Goal: Obtain resource: Obtain resource

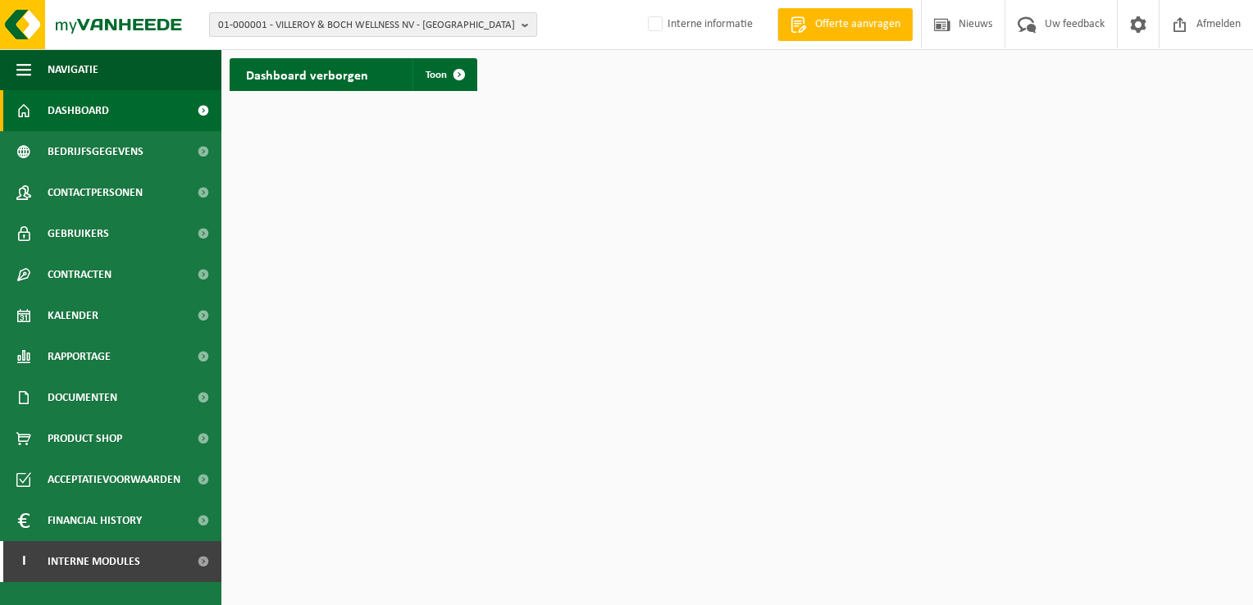
drag, startPoint x: 523, startPoint y: 21, endPoint x: 500, endPoint y: 28, distance: 23.9
click at [523, 21] on b "button" at bounding box center [528, 24] width 15 height 23
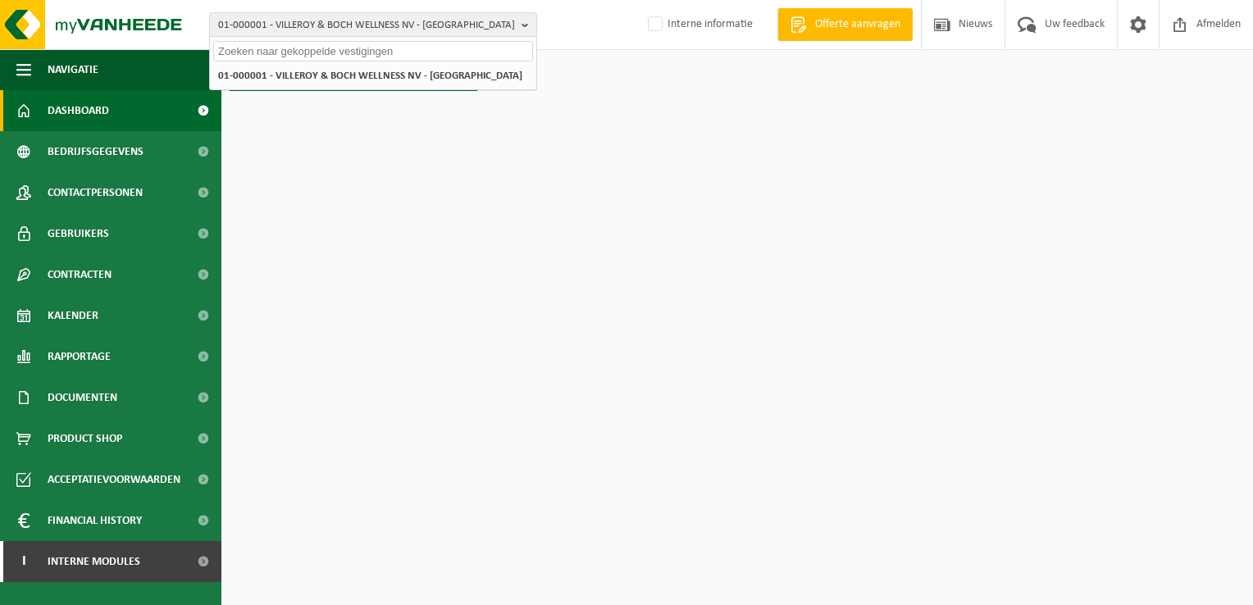
click at [453, 54] on input "text" at bounding box center [373, 51] width 320 height 20
paste input "10-949319"
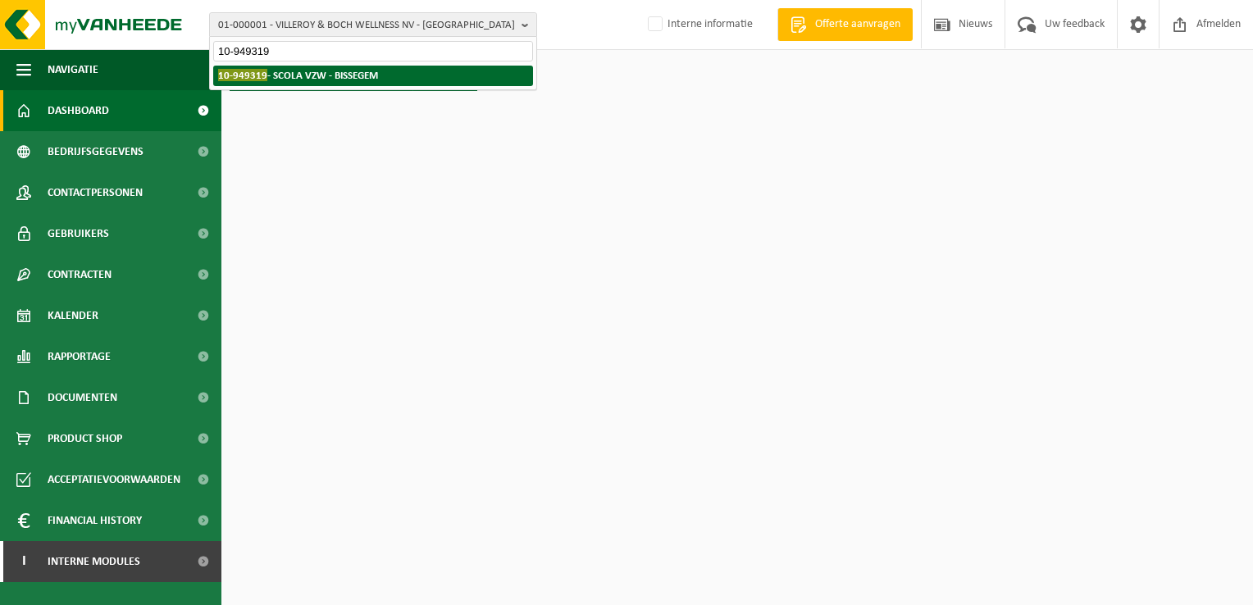
type input "10-949319"
click at [353, 74] on strong "10-949319 - SCOLA VZW - BISSEGEM" at bounding box center [298, 75] width 160 height 12
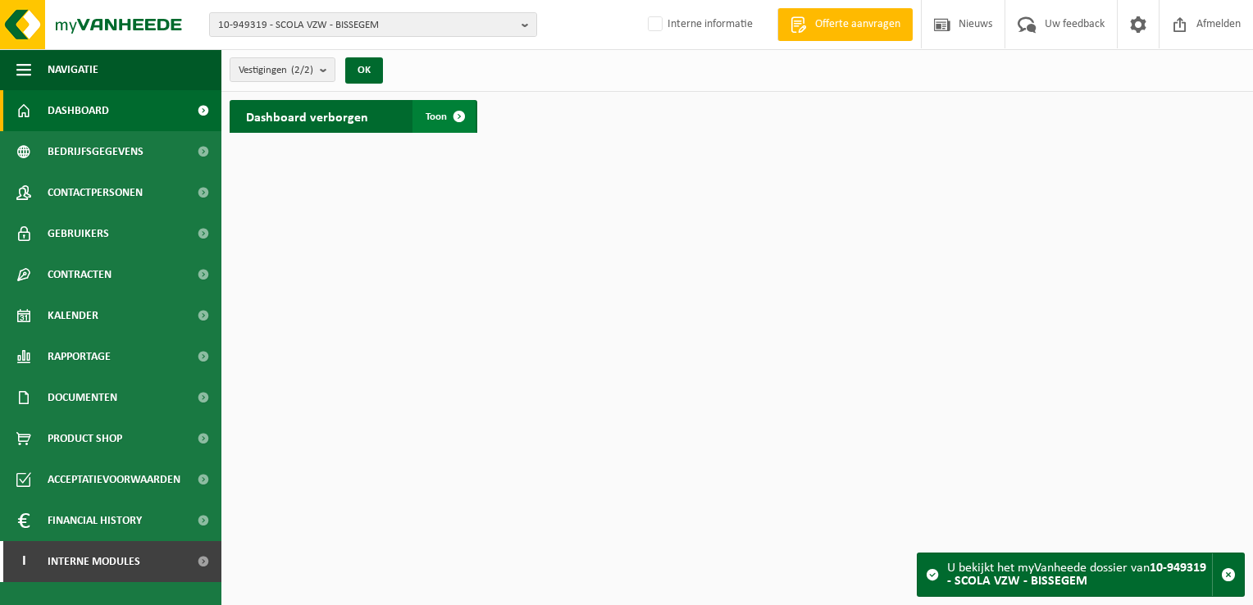
click at [453, 114] on span at bounding box center [459, 116] width 33 height 33
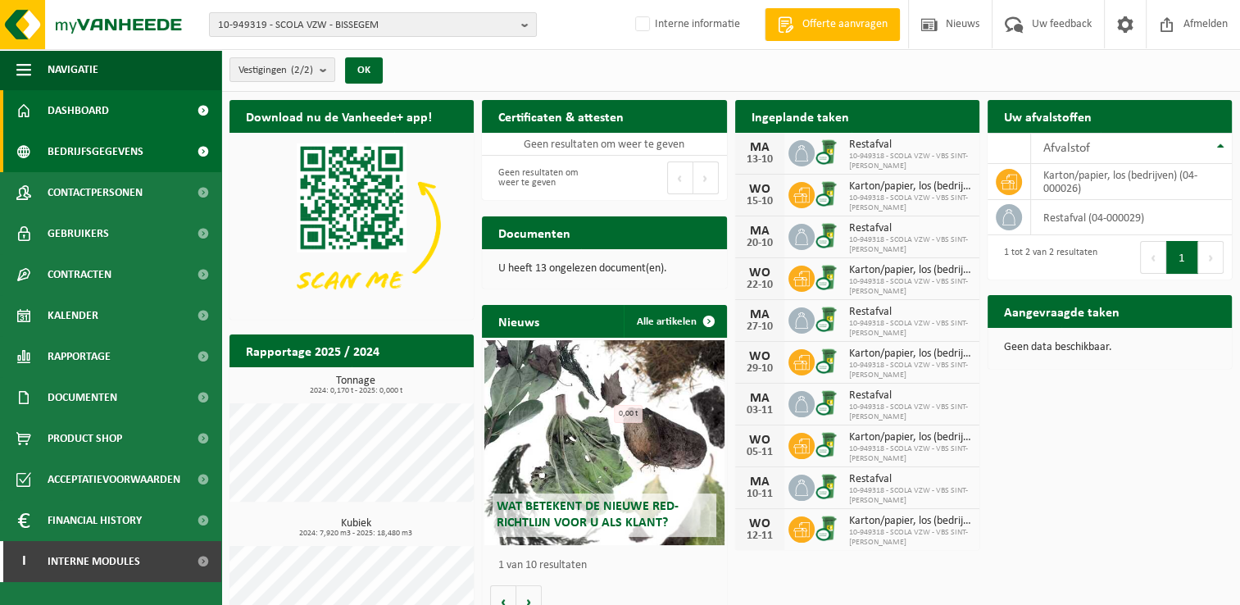
click at [95, 146] on span "Bedrijfsgegevens" at bounding box center [96, 151] width 96 height 41
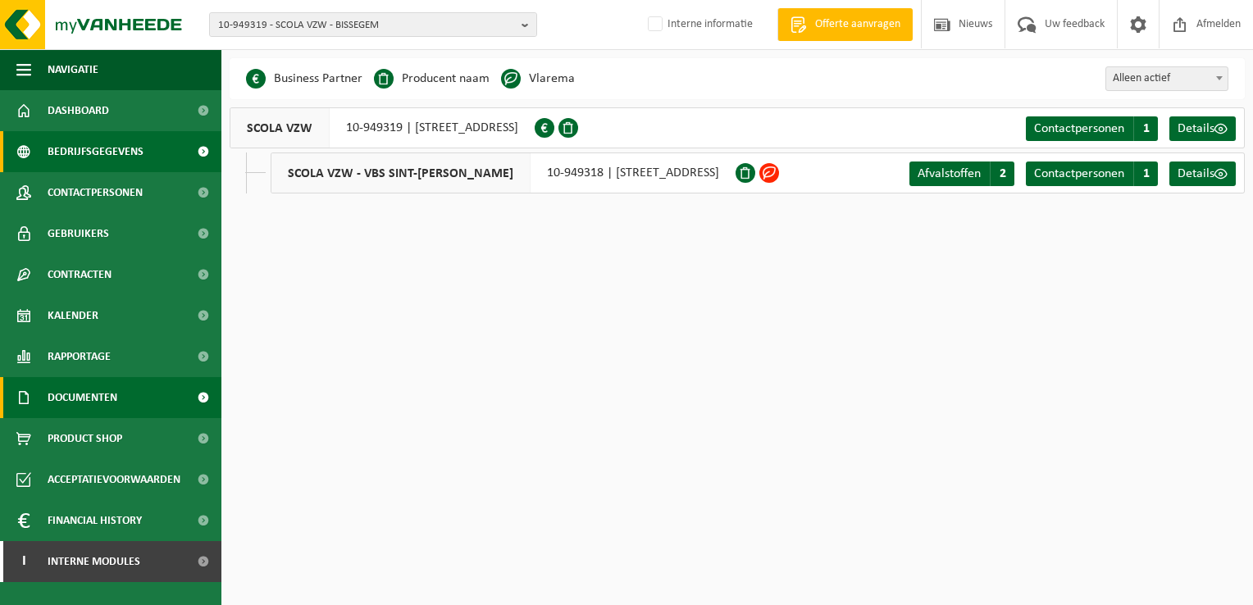
click at [105, 395] on span "Documenten" at bounding box center [83, 397] width 70 height 41
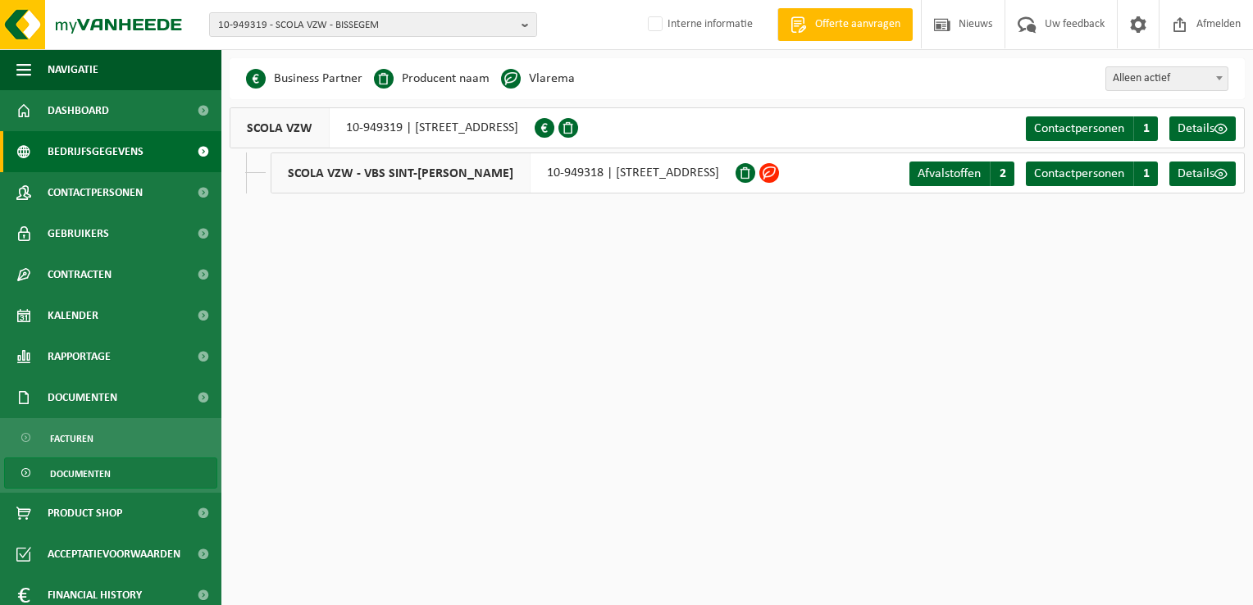
click at [95, 471] on span "Documenten" at bounding box center [80, 473] width 61 height 31
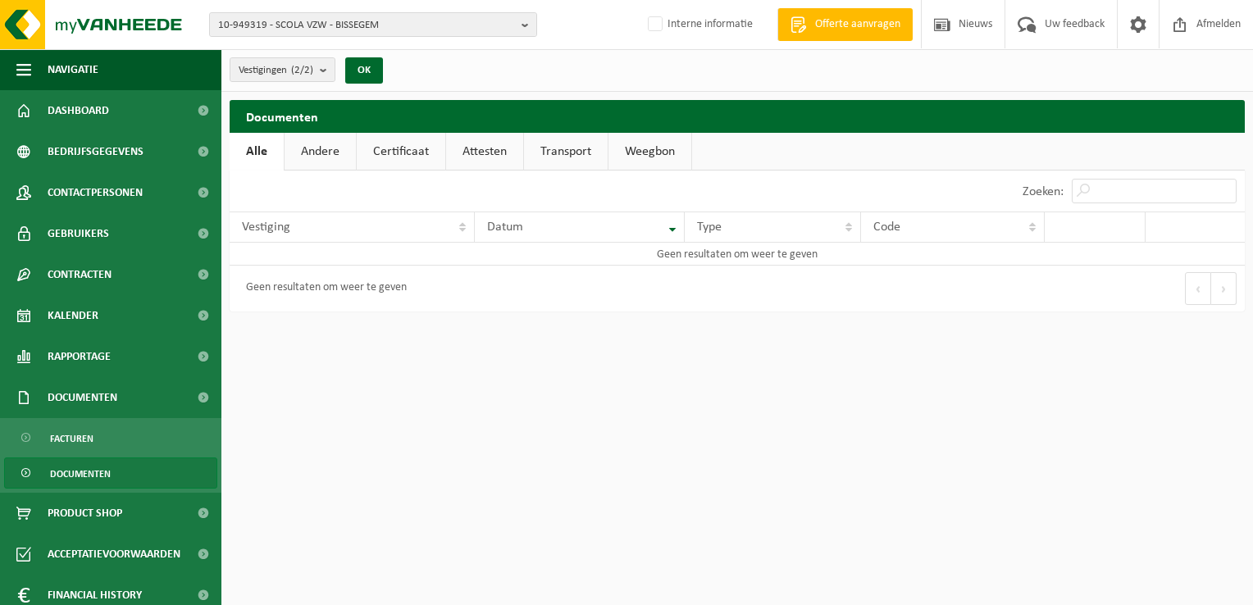
click at [414, 156] on link "Certificaat" at bounding box center [401, 152] width 89 height 38
click at [338, 153] on link "Andere" at bounding box center [319, 152] width 71 height 38
click at [253, 150] on link "Alle" at bounding box center [256, 152] width 53 height 38
click at [320, 149] on link "Andere" at bounding box center [319, 152] width 71 height 38
click at [406, 146] on link "Certificaat" at bounding box center [402, 152] width 89 height 38
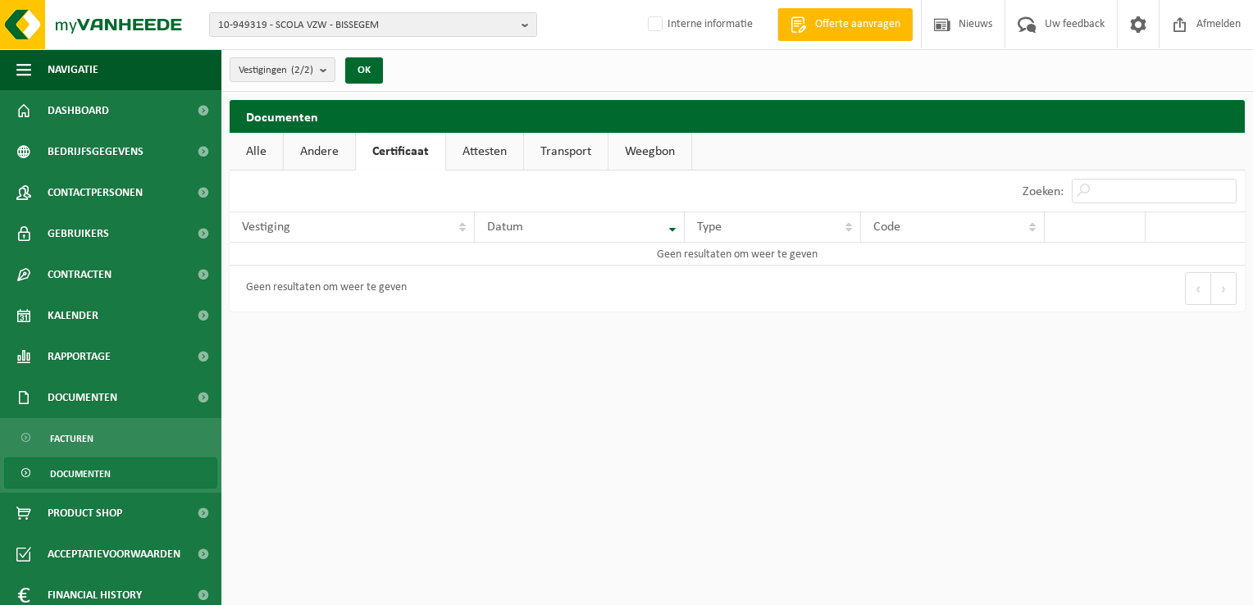
click at [492, 156] on link "Attesten" at bounding box center [484, 152] width 77 height 38
click at [321, 68] on button "Vestigingen (2/2)" at bounding box center [283, 69] width 106 height 25
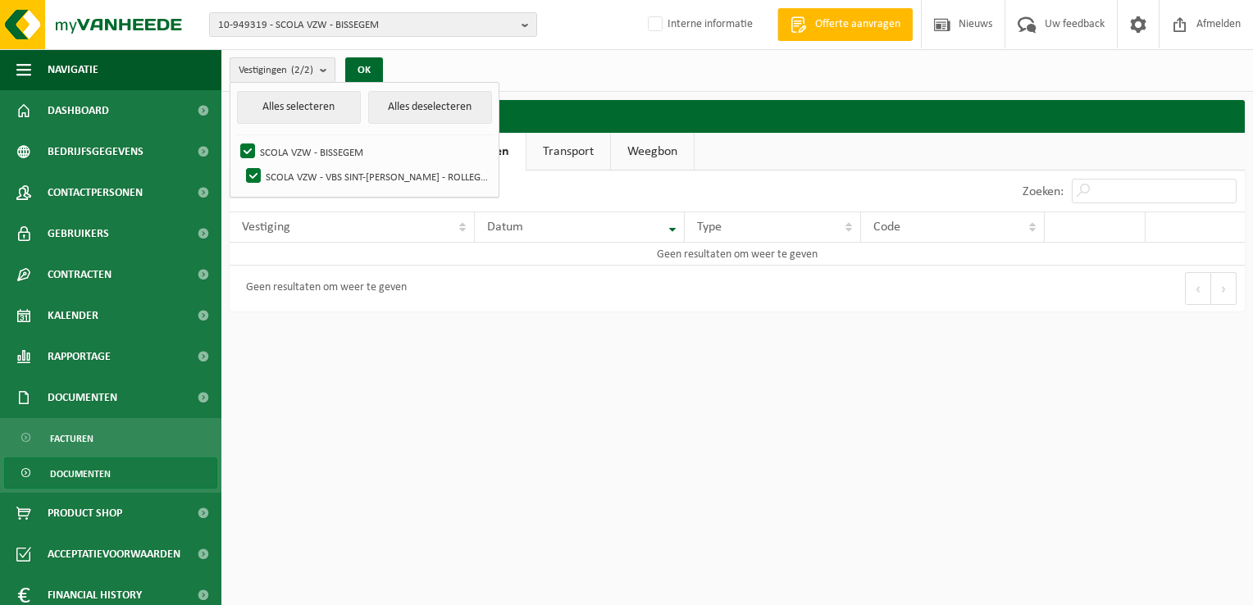
click at [321, 70] on button "Vestigingen (2/2)" at bounding box center [283, 69] width 106 height 25
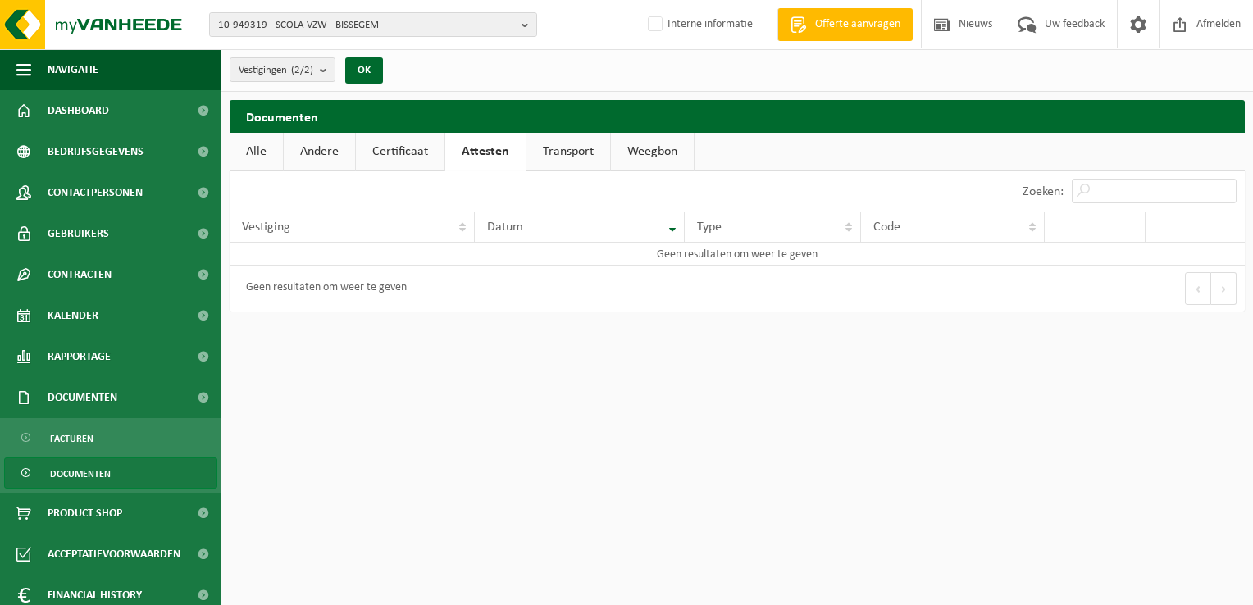
click at [577, 155] on link "Transport" at bounding box center [568, 152] width 84 height 38
click at [643, 144] on link "Weegbon" at bounding box center [652, 152] width 83 height 38
click at [406, 143] on link "Certificaat" at bounding box center [400, 152] width 89 height 38
click at [522, 21] on b "button" at bounding box center [528, 24] width 15 height 23
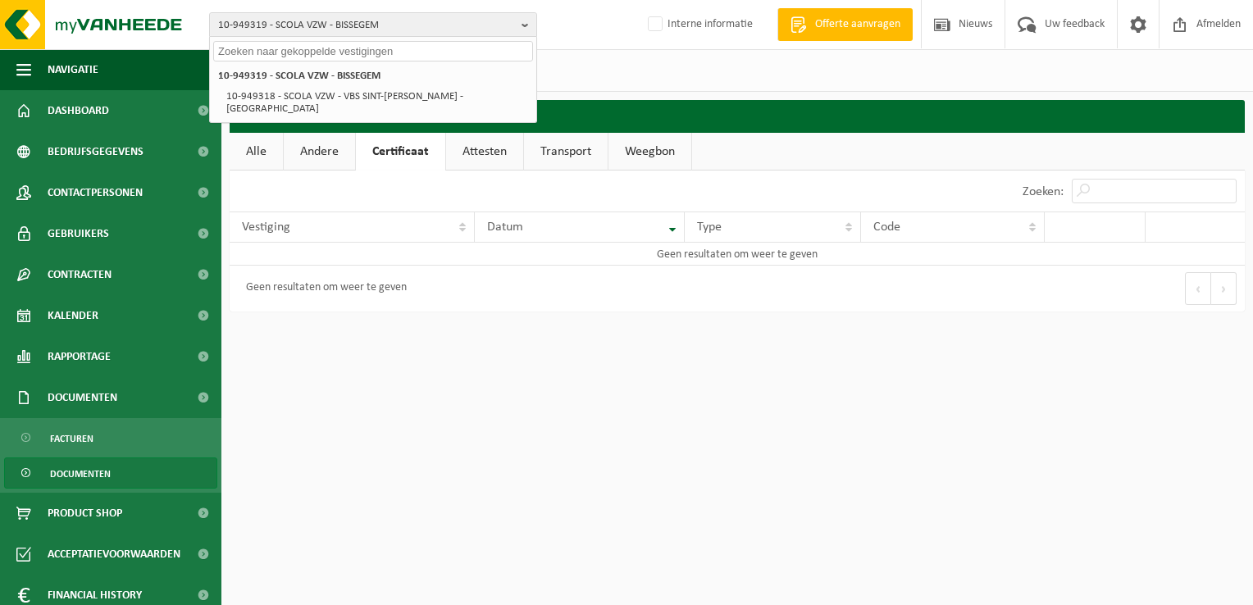
click at [453, 48] on input "text" at bounding box center [373, 51] width 320 height 20
paste input "10-949318"
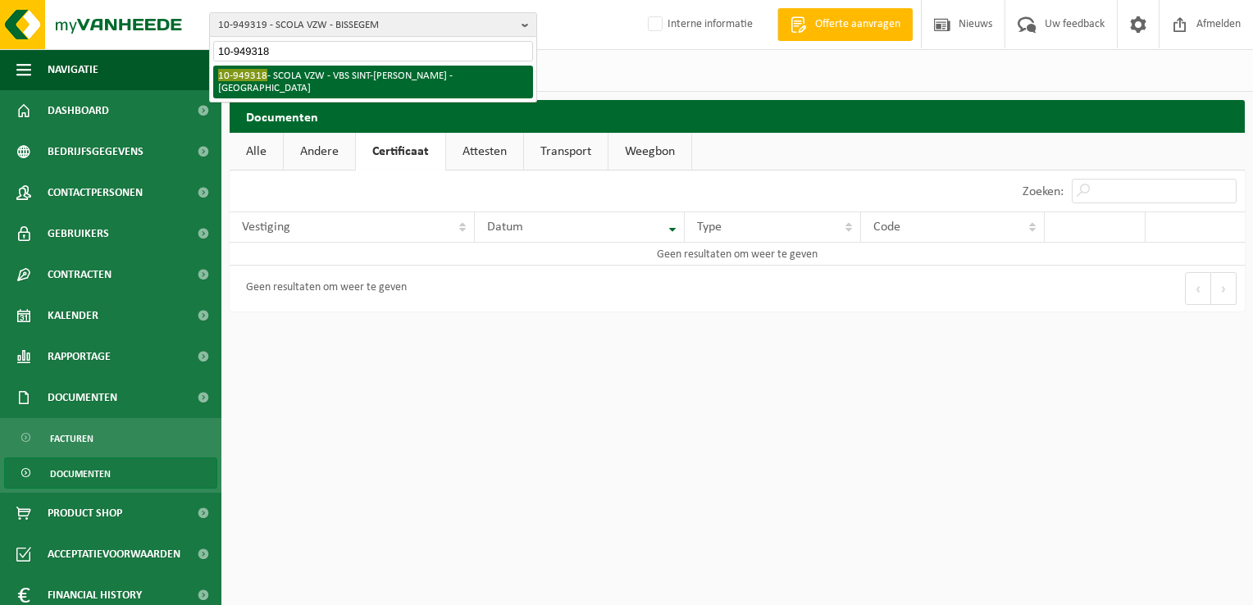
type input "10-949318"
click at [462, 74] on li "10-949318 - SCOLA VZW - VBS SINT-THERESIA - ROLLEGEM" at bounding box center [373, 82] width 320 height 33
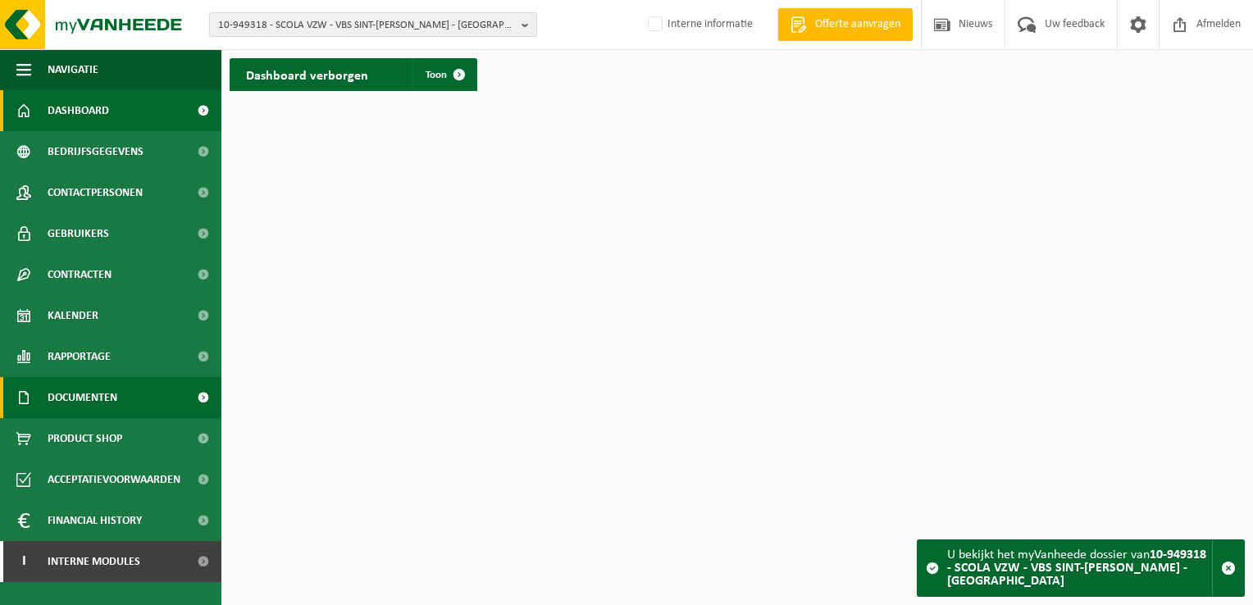
click at [104, 395] on span "Documenten" at bounding box center [83, 397] width 70 height 41
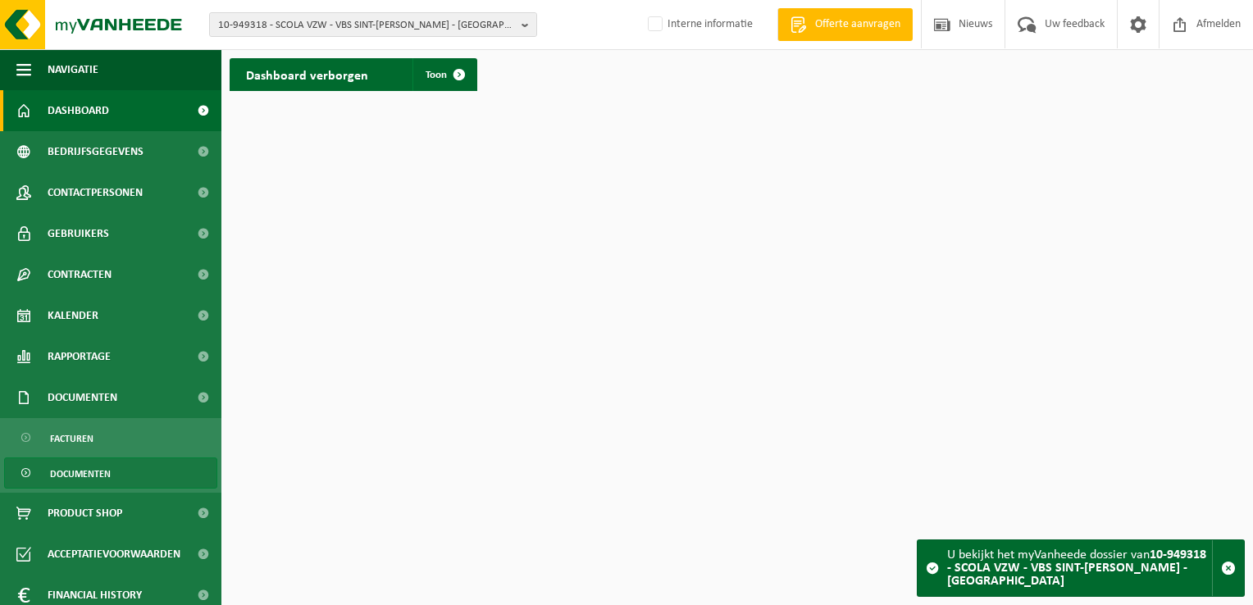
click at [87, 473] on span "Documenten" at bounding box center [80, 473] width 61 height 31
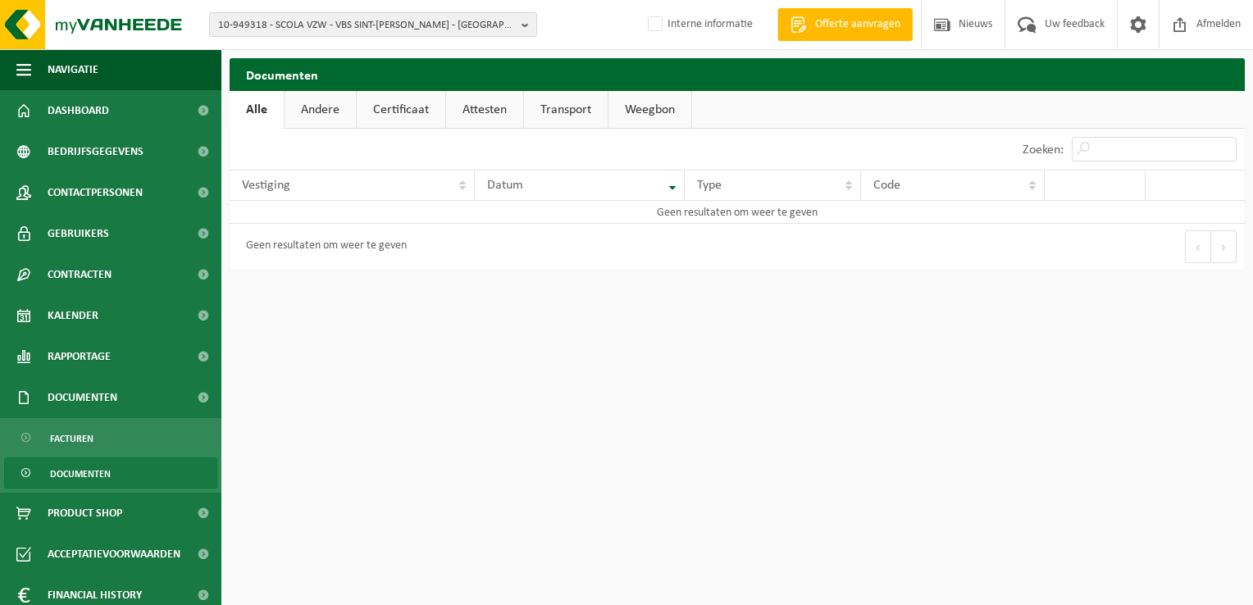
click at [407, 103] on link "Certificaat" at bounding box center [401, 110] width 89 height 38
click at [342, 103] on link "Andere" at bounding box center [319, 110] width 71 height 38
click at [502, 106] on link "Attesten" at bounding box center [486, 110] width 77 height 38
click at [562, 106] on link "Transport" at bounding box center [568, 110] width 84 height 38
click at [636, 106] on link "Weegbon" at bounding box center [652, 110] width 83 height 38
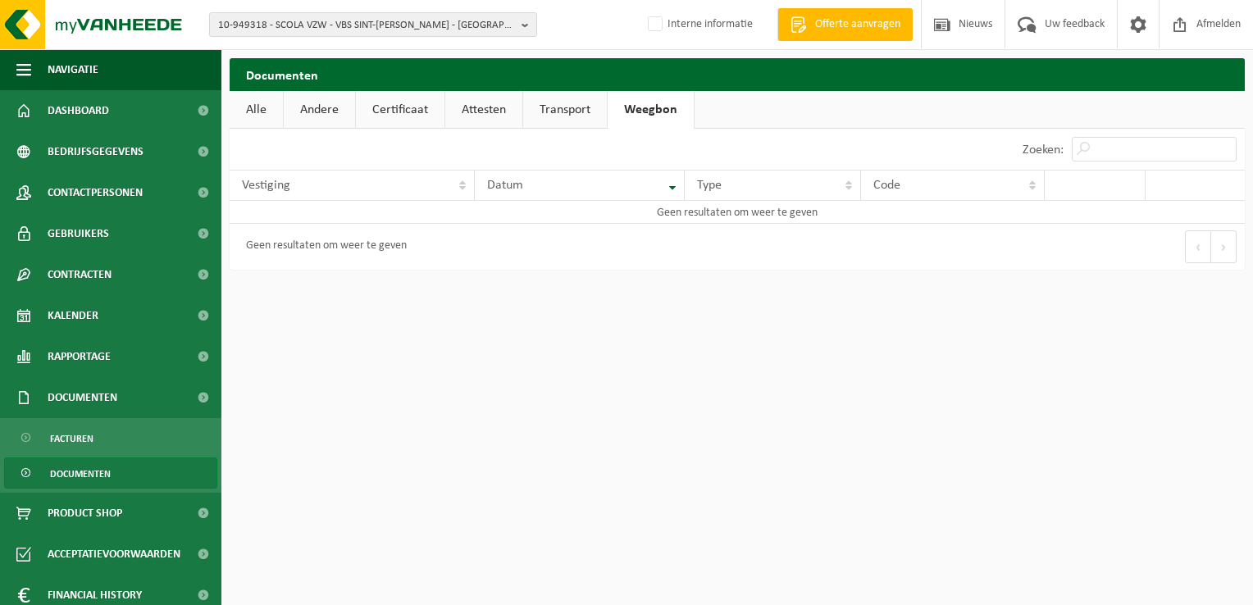
click at [257, 111] on link "Alle" at bounding box center [256, 110] width 53 height 38
click at [92, 436] on span "Facturen" at bounding box center [71, 438] width 43 height 31
